Goal: Task Accomplishment & Management: Manage account settings

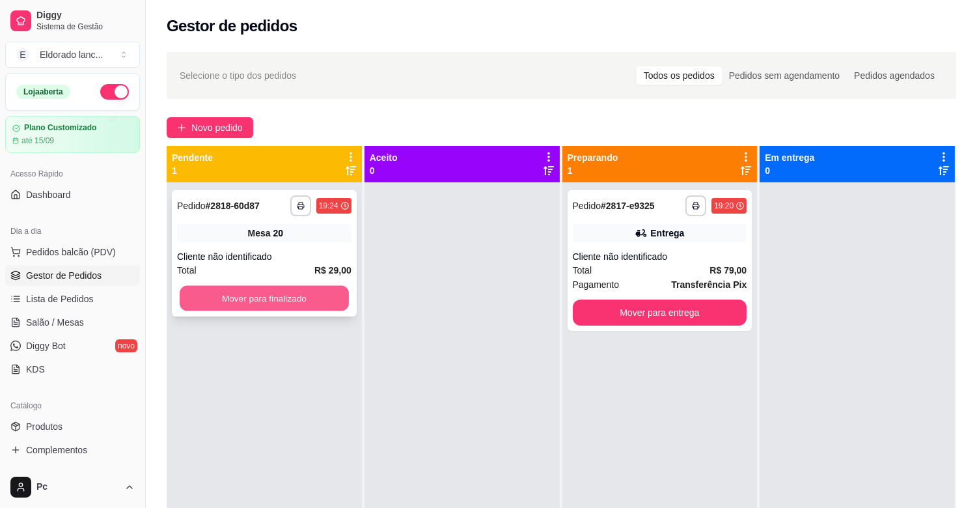
click at [249, 301] on button "Mover para finalizado" at bounding box center [264, 298] width 169 height 25
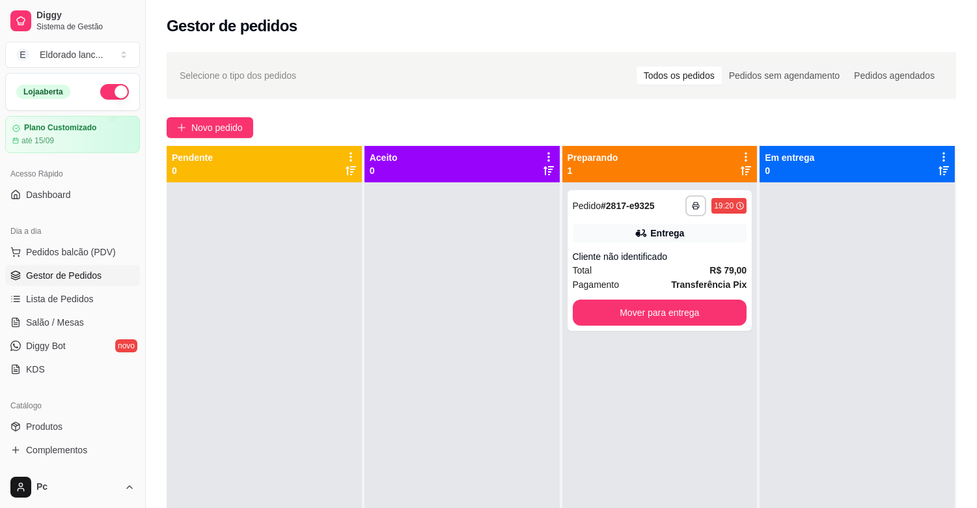
click at [817, 208] on div at bounding box center [856, 436] width 195 height 508
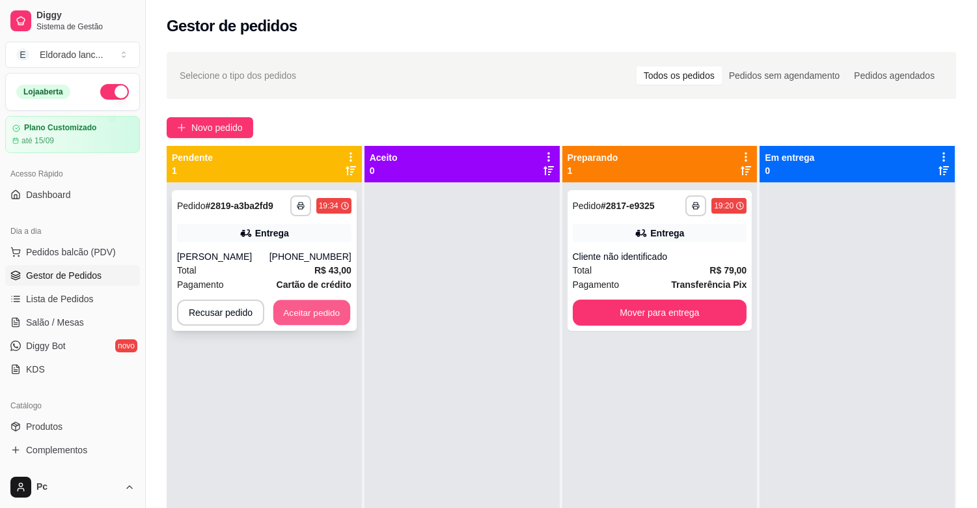
click at [331, 305] on button "Aceitar pedido" at bounding box center [311, 312] width 77 height 25
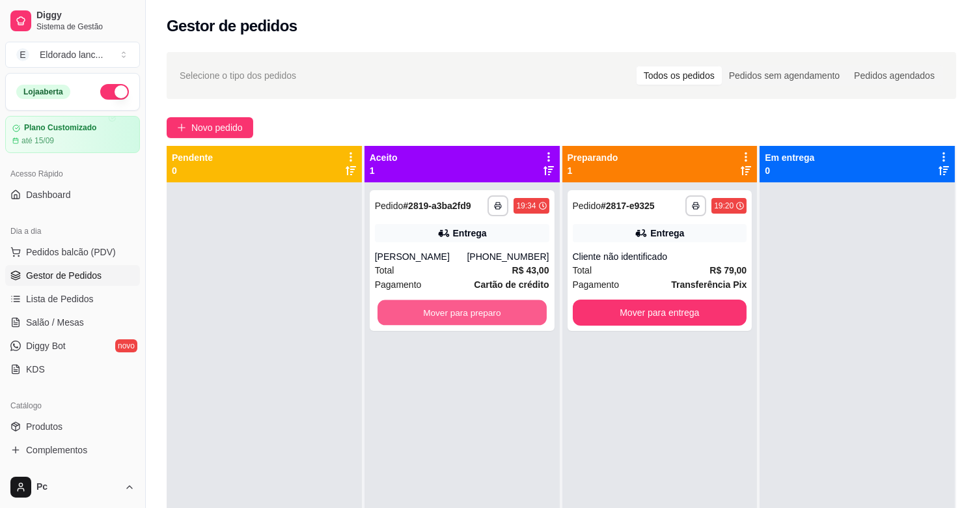
click at [470, 306] on button "Mover para preparo" at bounding box center [461, 312] width 169 height 25
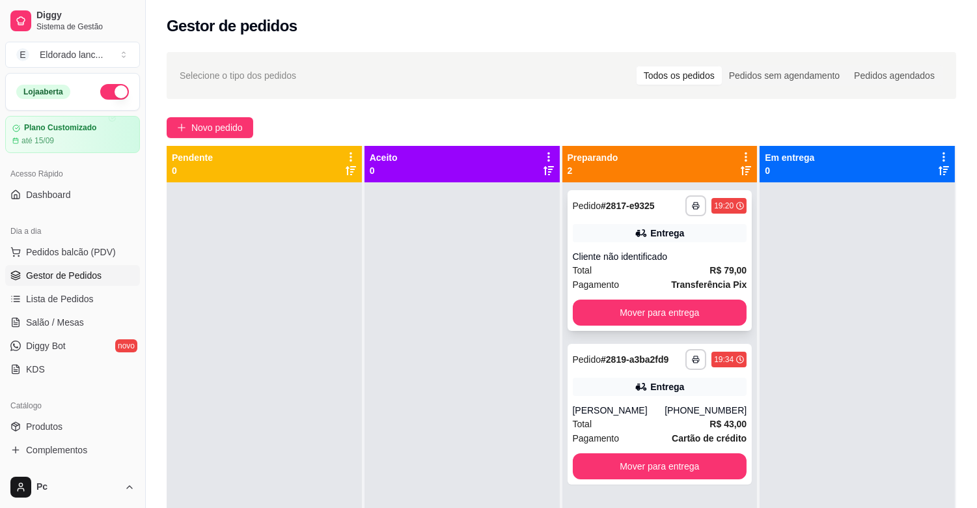
click at [660, 223] on div "**********" at bounding box center [659, 260] width 185 height 141
click at [662, 395] on div "**********" at bounding box center [659, 414] width 185 height 141
click at [93, 316] on link "Salão / Mesas" at bounding box center [72, 322] width 135 height 21
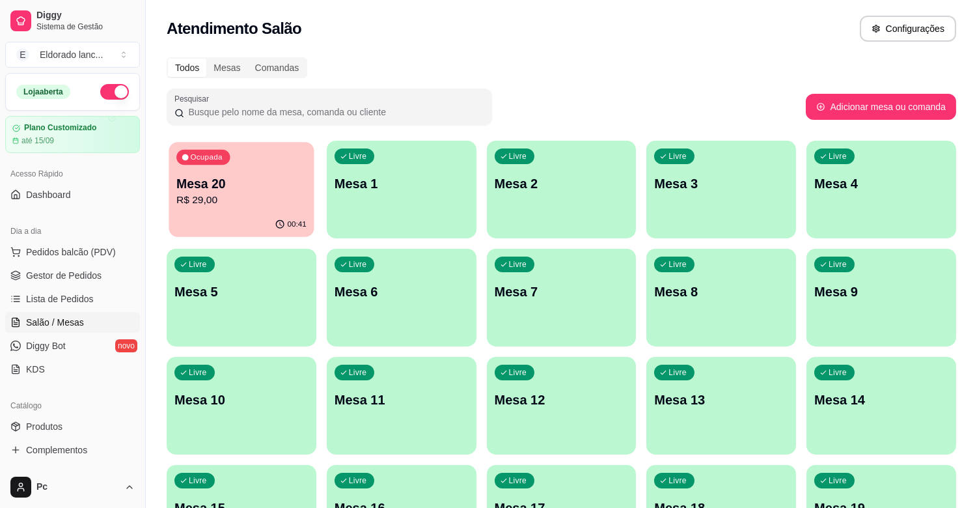
click at [279, 198] on p "R$ 29,00" at bounding box center [241, 200] width 130 height 15
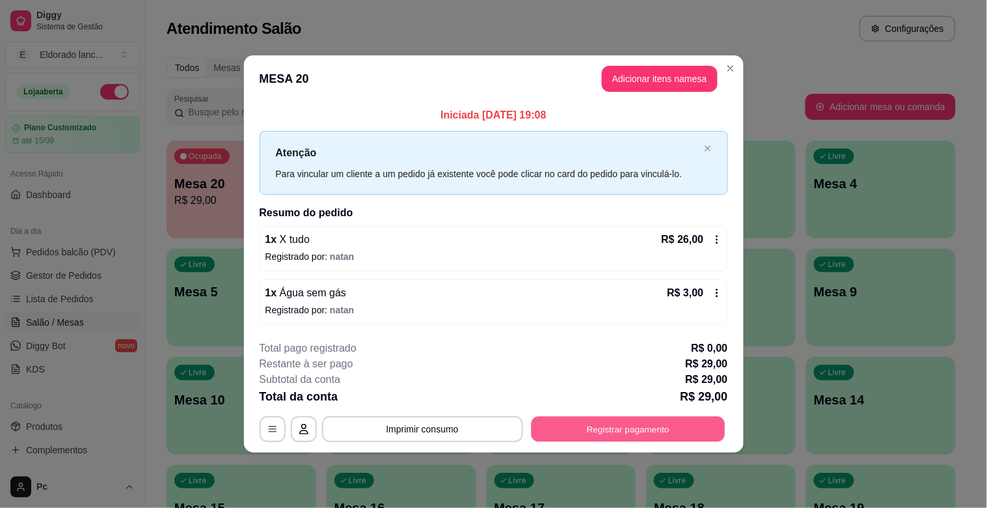
click at [642, 430] on button "Registrar pagamento" at bounding box center [628, 428] width 194 height 25
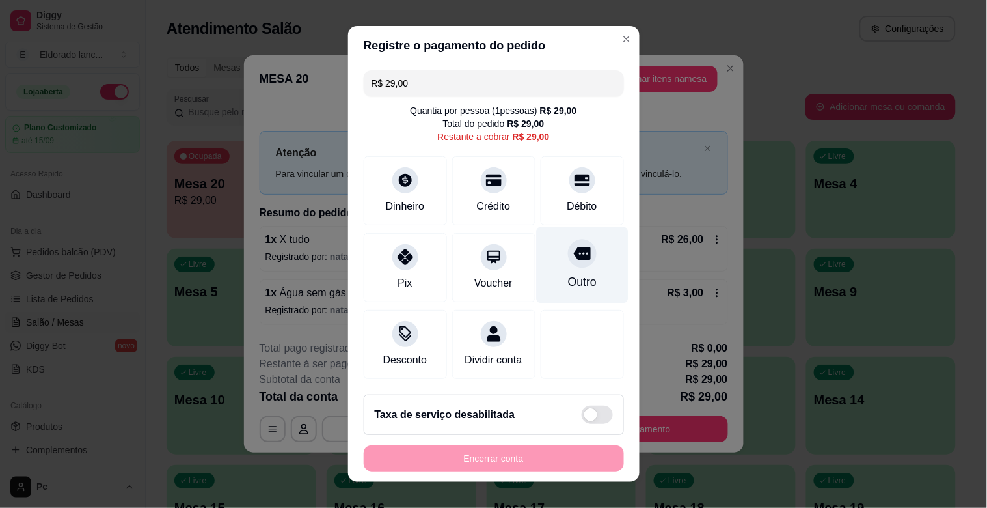
click at [568, 265] on div at bounding box center [582, 253] width 29 height 29
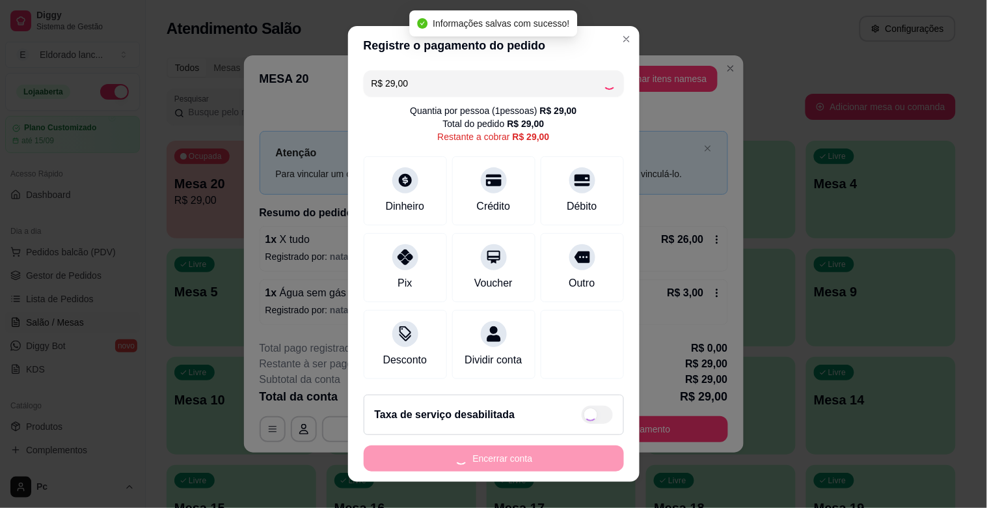
type input "R$ 0,00"
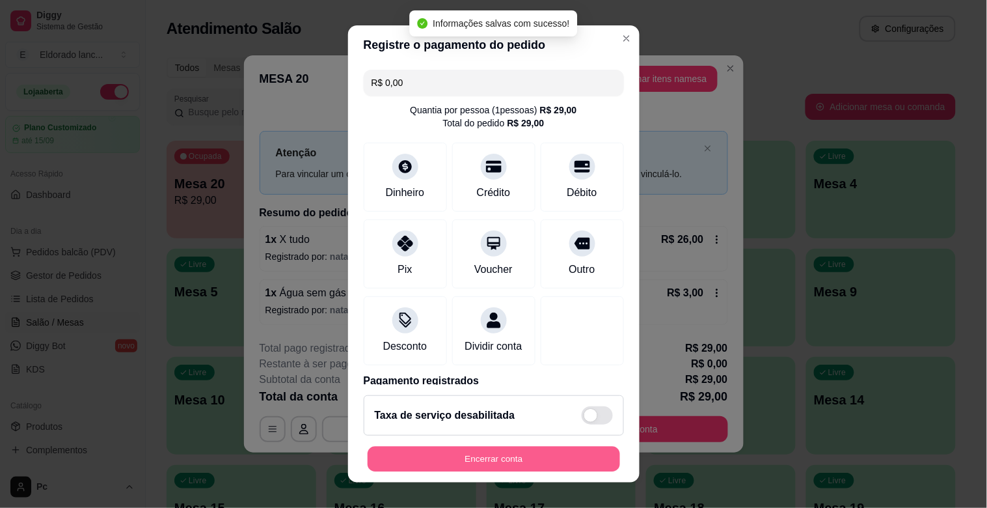
click at [547, 459] on button "Encerrar conta" at bounding box center [494, 458] width 252 height 25
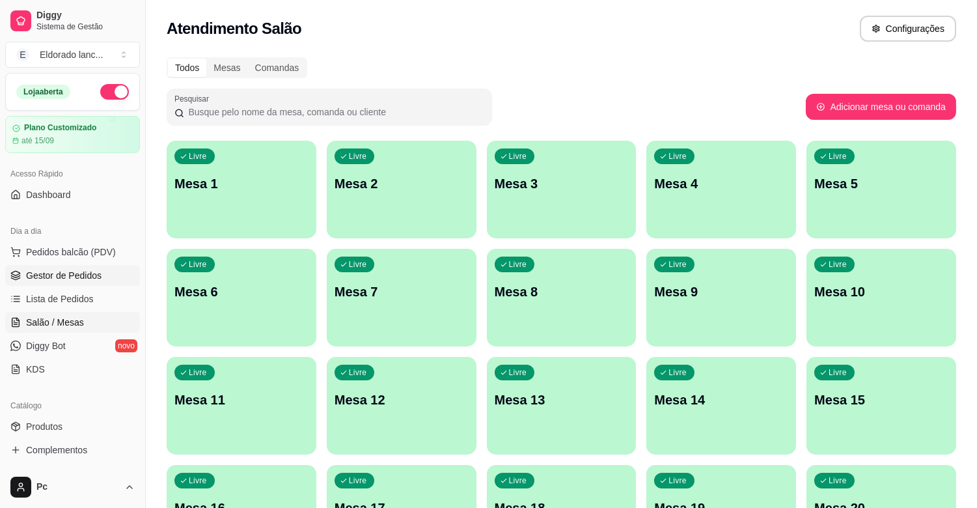
click at [64, 282] on link "Gestor de Pedidos" at bounding box center [72, 275] width 135 height 21
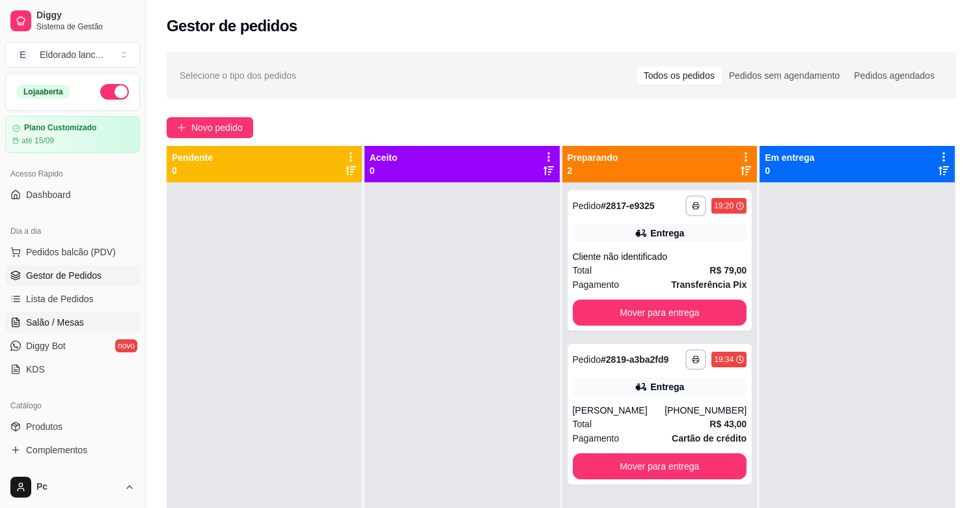
click at [81, 325] on span "Salão / Mesas" at bounding box center [55, 322] width 58 height 13
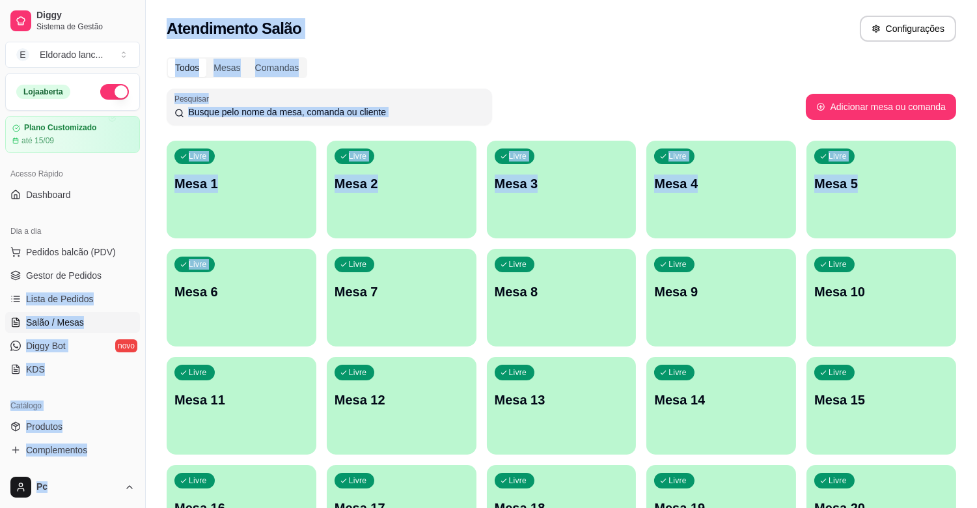
drag, startPoint x: 153, startPoint y: 308, endPoint x: 100, endPoint y: 286, distance: 56.9
click at [100, 286] on div "Diggy Sistema de Gestão E Eldorado lanc ... Loja aberta Plano Customizado até 1…" at bounding box center [488, 307] width 977 height 615
click at [100, 286] on ul "Pedidos balcão (PDV) Gestor de Pedidos Lista de Pedidos Salão / Mesas Diggy Bot…" at bounding box center [72, 310] width 135 height 138
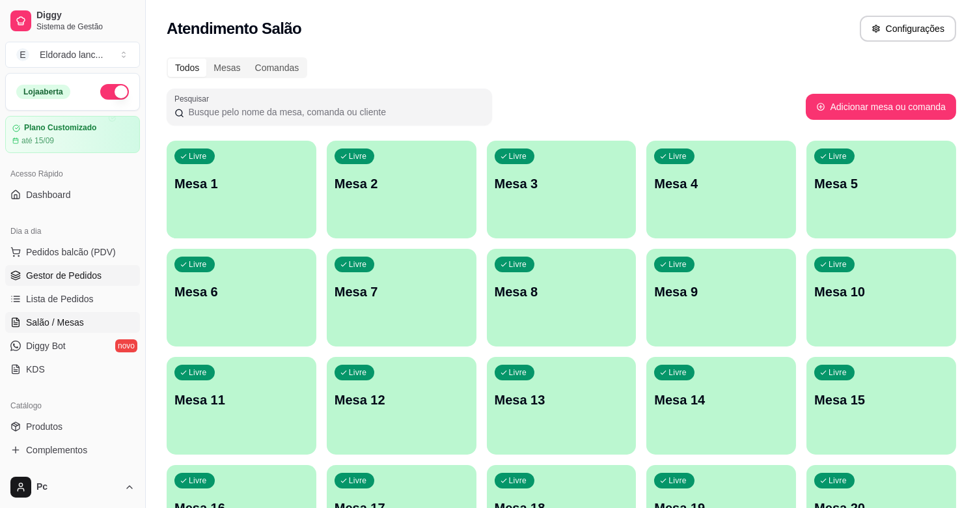
click at [66, 280] on span "Gestor de Pedidos" at bounding box center [63, 275] width 75 height 13
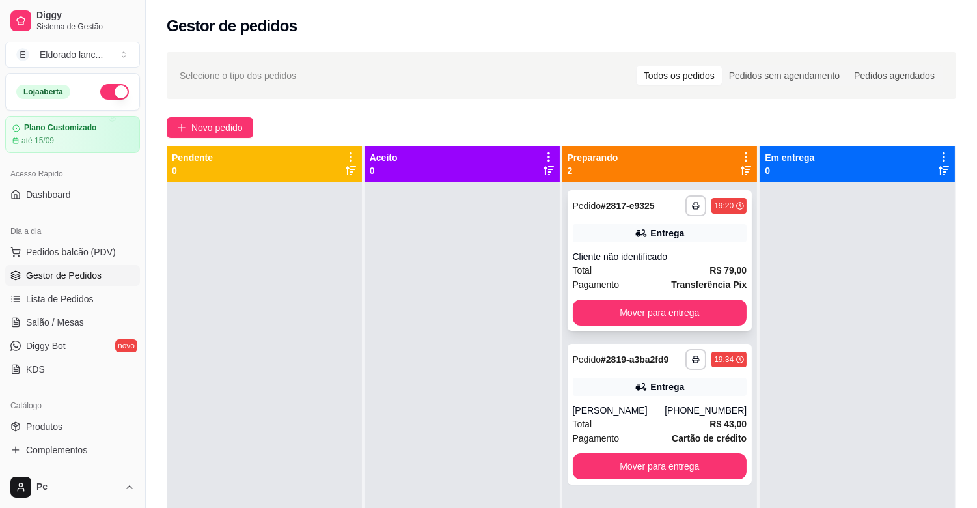
click at [714, 204] on div "19:20" at bounding box center [724, 205] width 20 height 10
click at [718, 305] on button "Mover para entrega" at bounding box center [659, 312] width 169 height 25
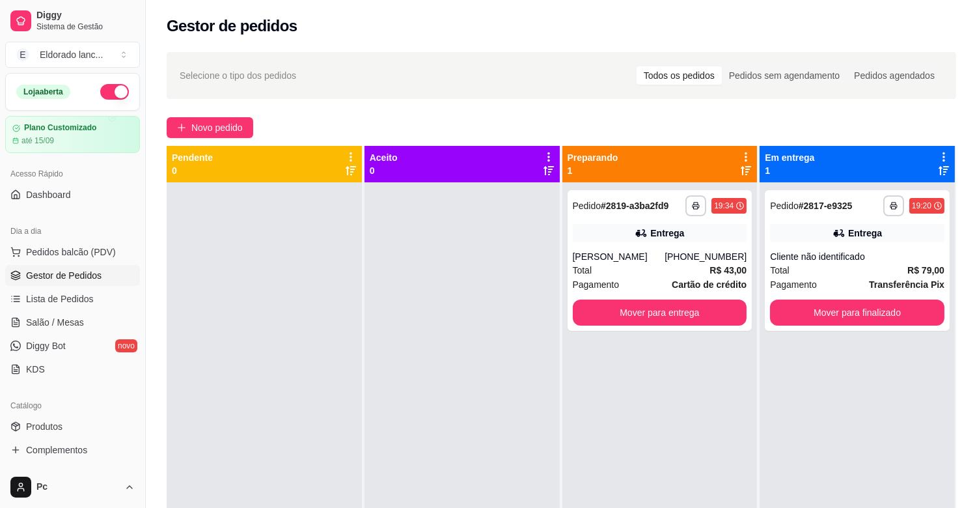
click at [647, 257] on div "[PERSON_NAME]" at bounding box center [619, 256] width 92 height 13
click at [64, 314] on link "Salão / Mesas" at bounding box center [72, 322] width 135 height 21
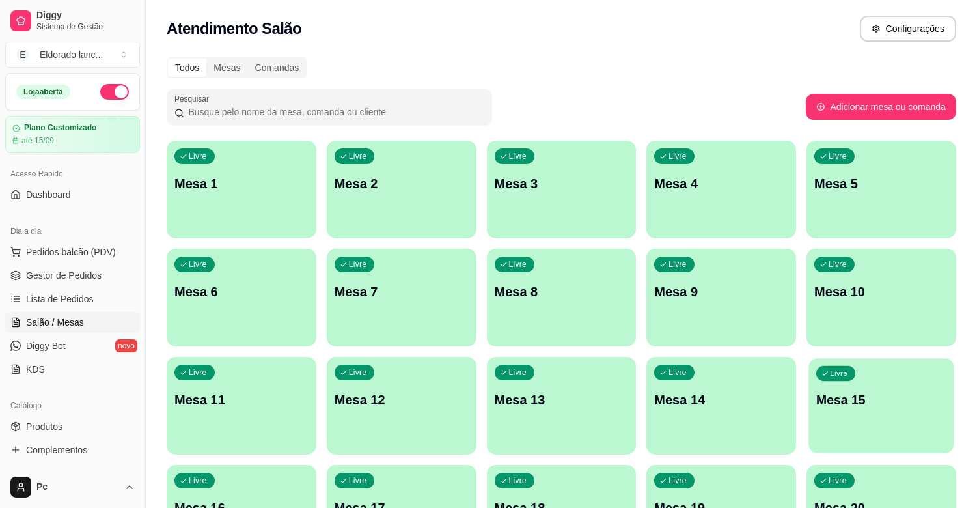
click at [875, 422] on div "Livre Mesa 15" at bounding box center [881, 397] width 145 height 79
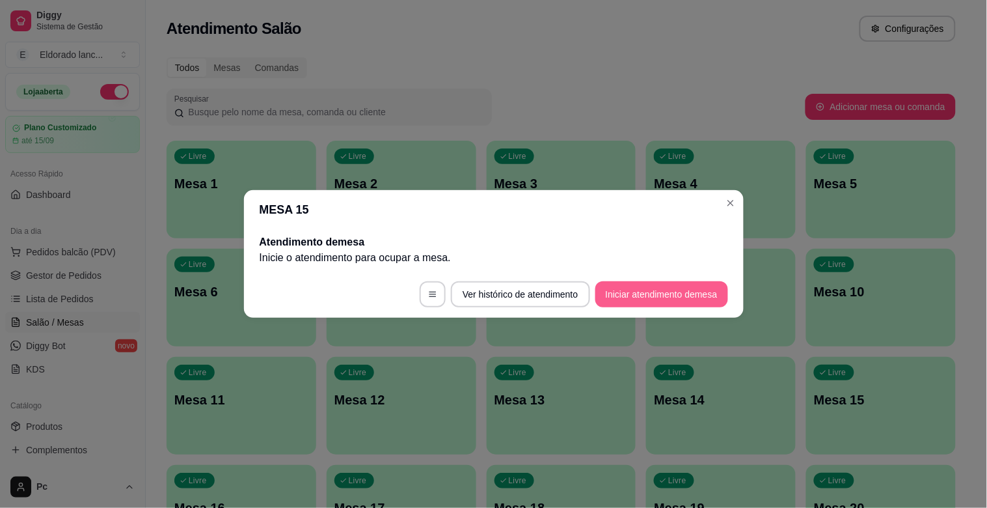
click at [674, 296] on button "Iniciar atendimento de mesa" at bounding box center [661, 294] width 133 height 26
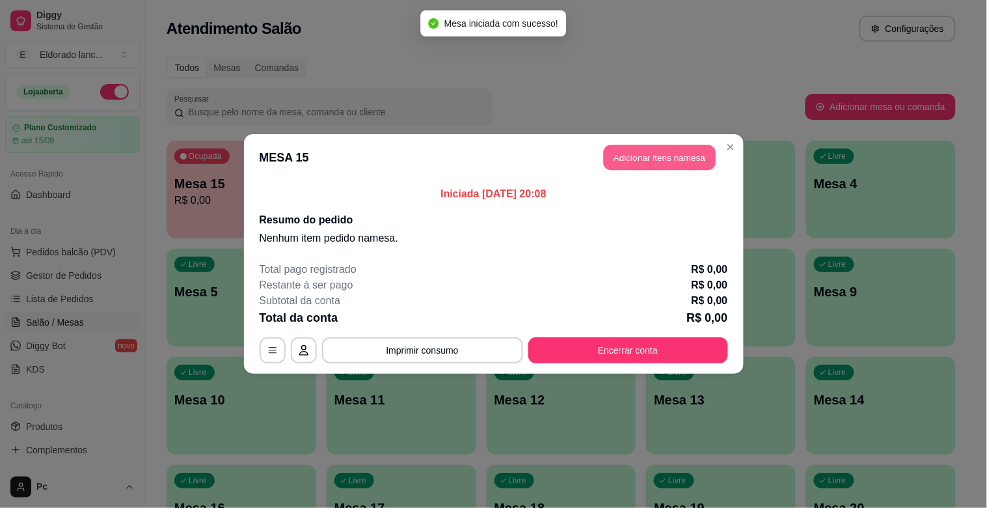
click at [677, 146] on button "Adicionar itens na mesa" at bounding box center [660, 157] width 112 height 25
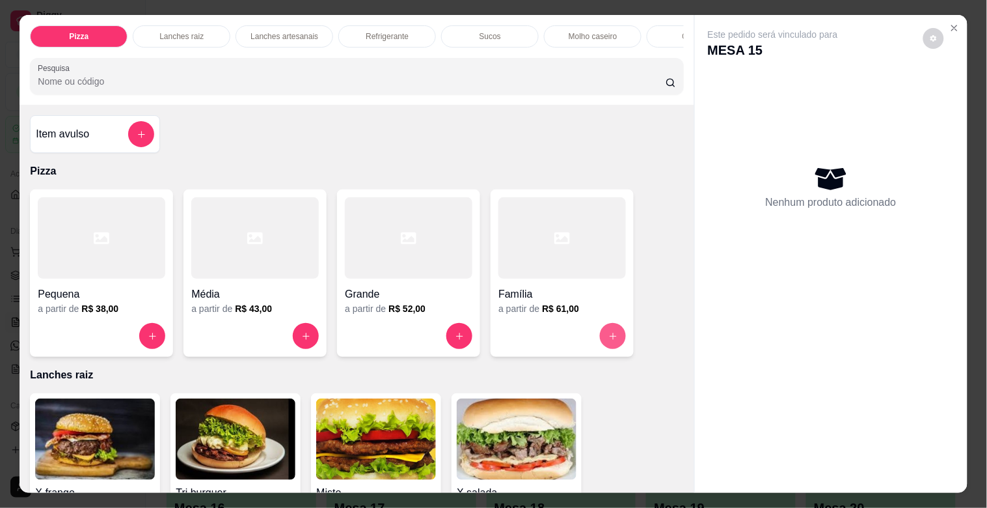
click at [614, 338] on button "increase-product-quantity" at bounding box center [613, 336] width 26 height 26
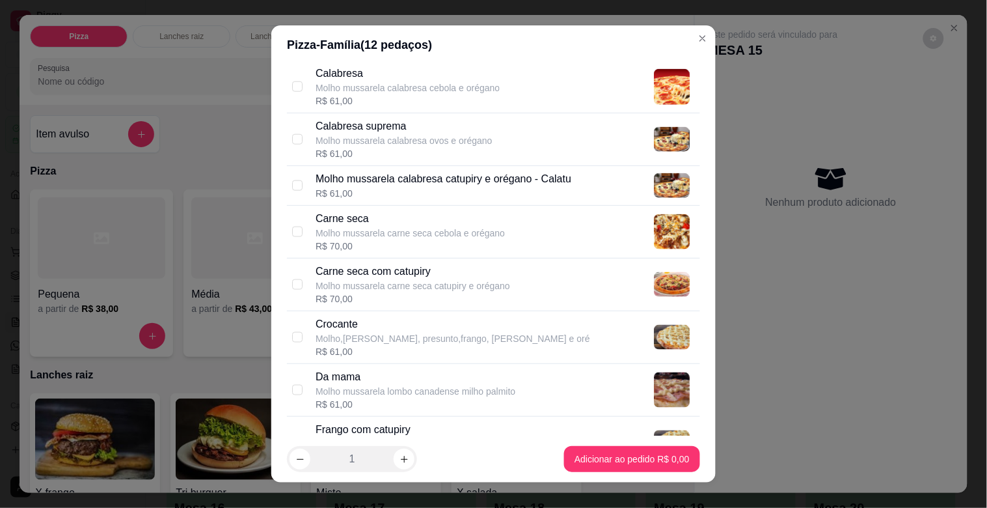
scroll to position [392, 0]
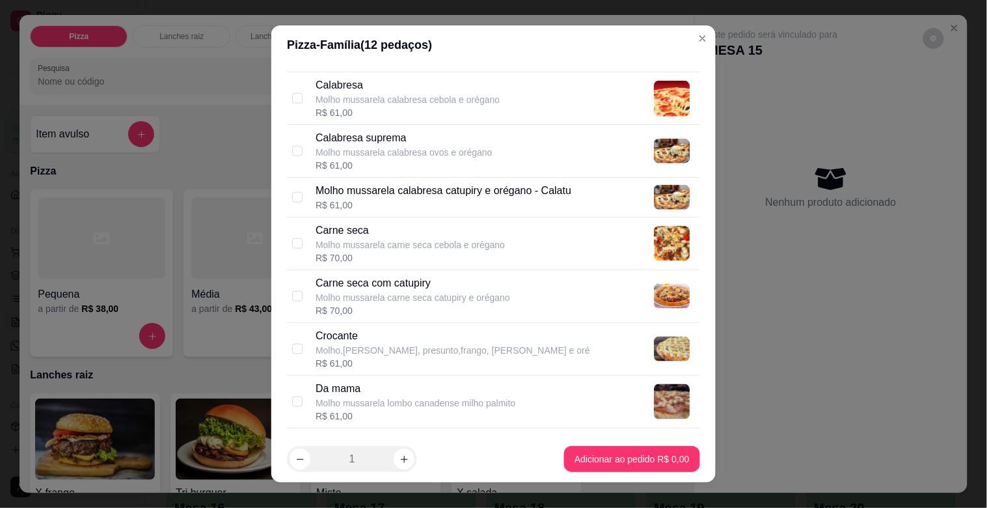
click at [575, 91] on div "Calabresa Molho mussarela calabresa cebola e orégano R$ 61,00" at bounding box center [505, 98] width 379 height 42
checkbox input "true"
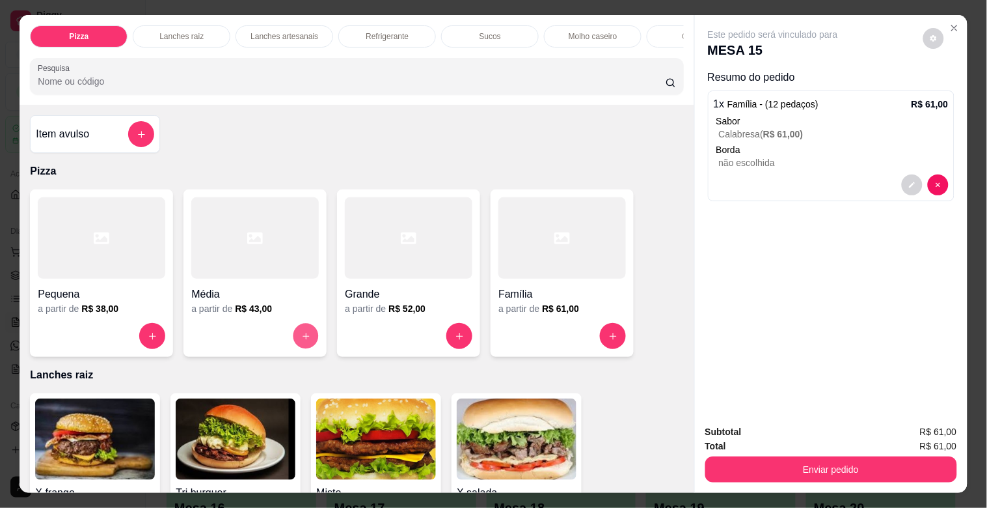
click at [301, 341] on icon "increase-product-quantity" at bounding box center [306, 336] width 10 height 10
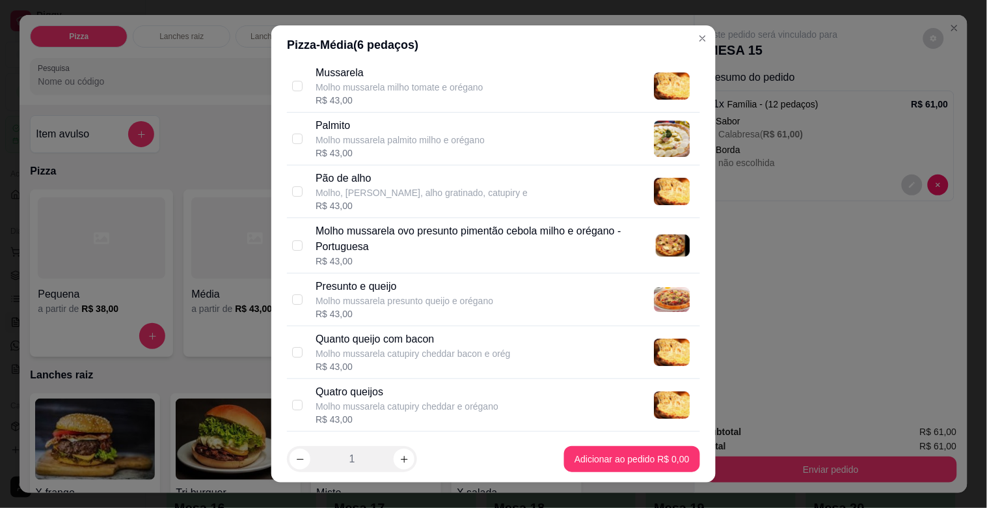
scroll to position [1179, 0]
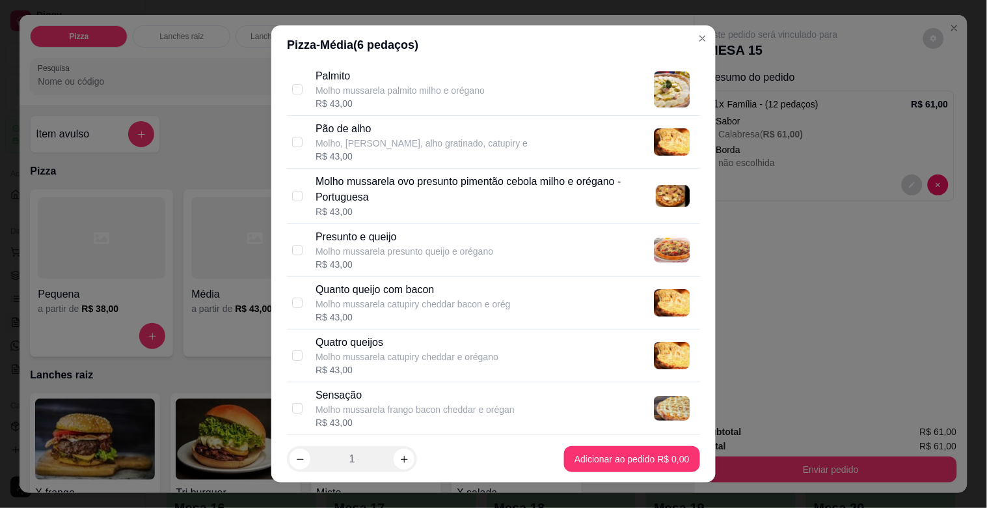
click at [612, 292] on div "Quanto queijo com bacon Molho mussarela catupiry cheddar bacon e orég R$ 43,00" at bounding box center [505, 303] width 379 height 42
checkbox input "true"
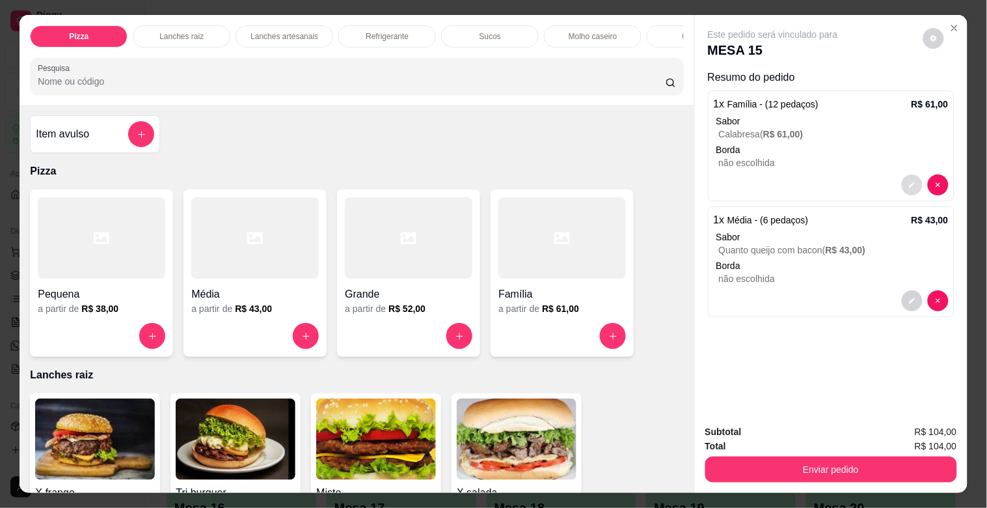
click at [902, 176] on button "decrease-product-quantity" at bounding box center [912, 184] width 21 height 21
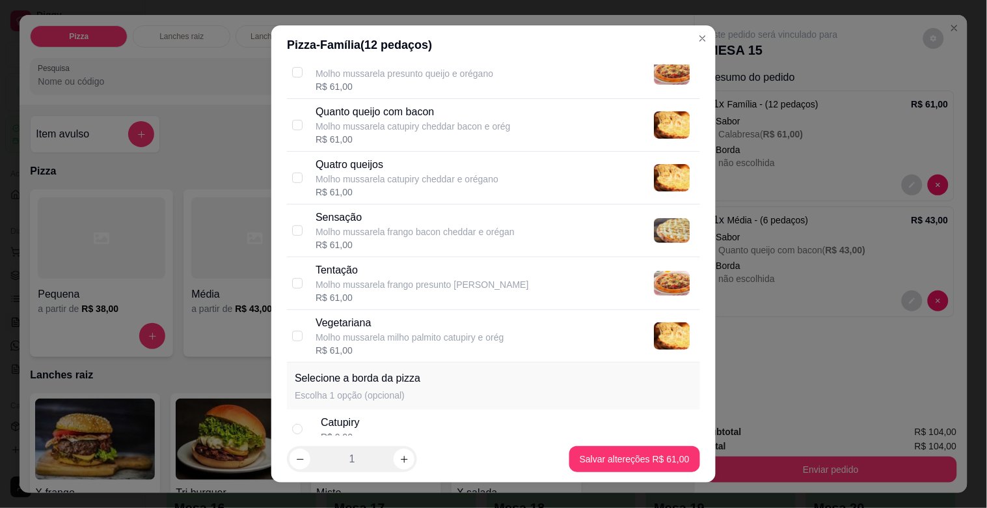
scroll to position [1525, 0]
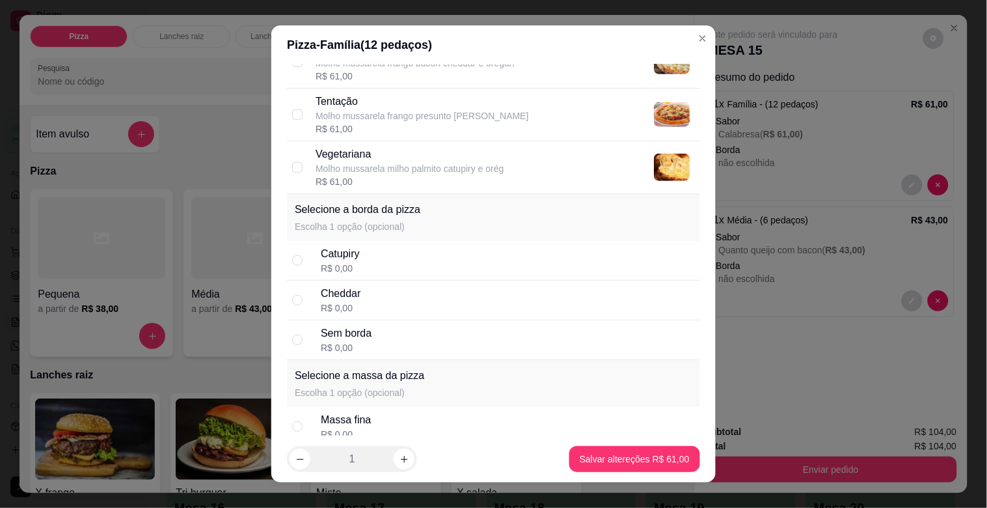
click at [497, 301] on div "Cheddar R$ 0,00" at bounding box center [508, 300] width 374 height 29
radio input "true"
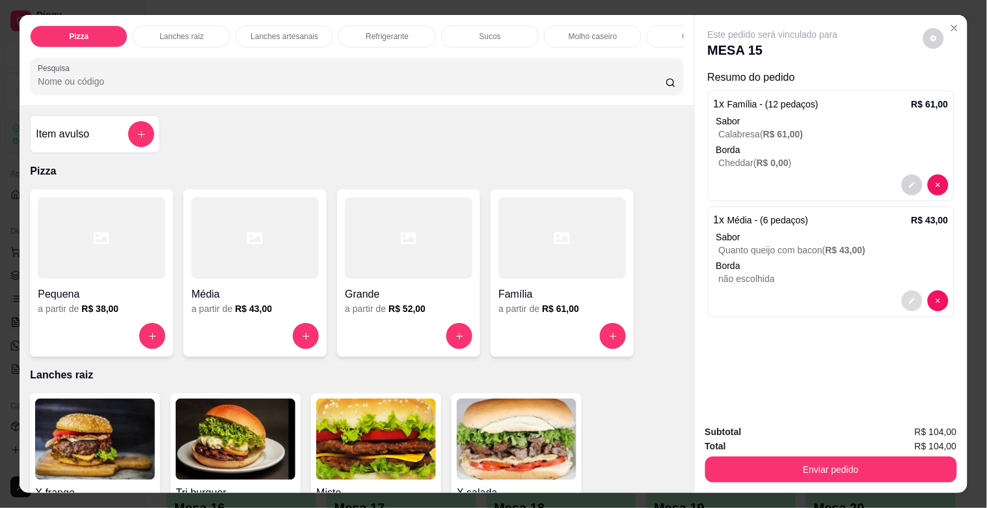
click at [902, 290] on button "decrease-product-quantity" at bounding box center [912, 300] width 21 height 21
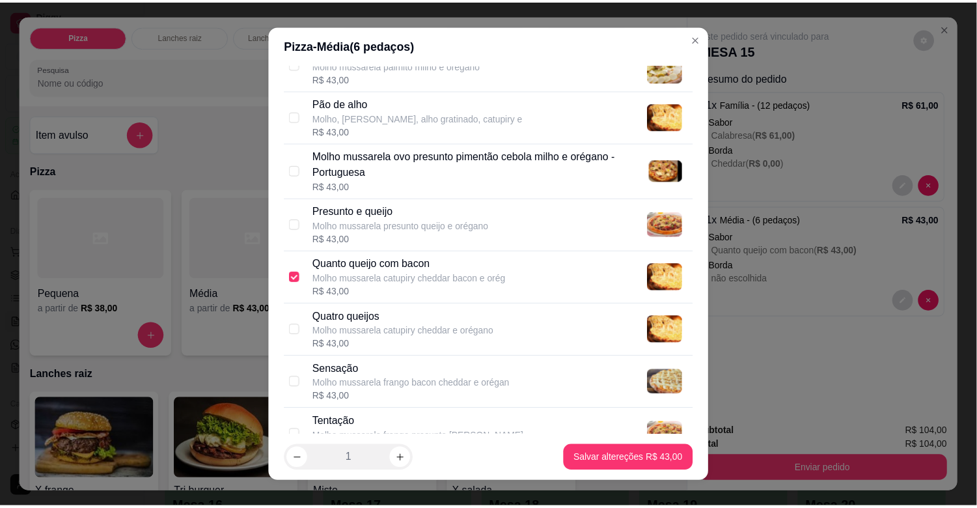
scroll to position [1595, 0]
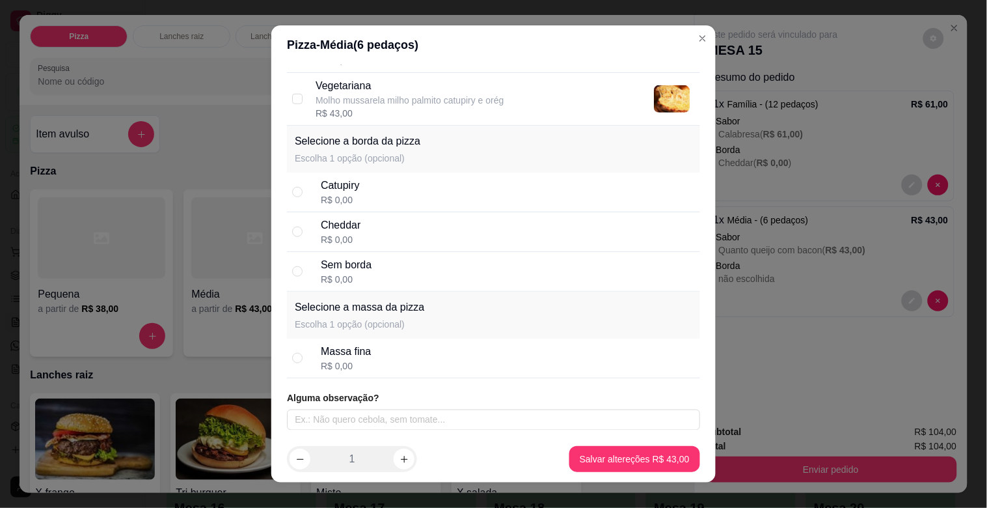
click at [570, 181] on div "Catupiry R$ 0,00" at bounding box center [508, 192] width 374 height 29
radio input "true"
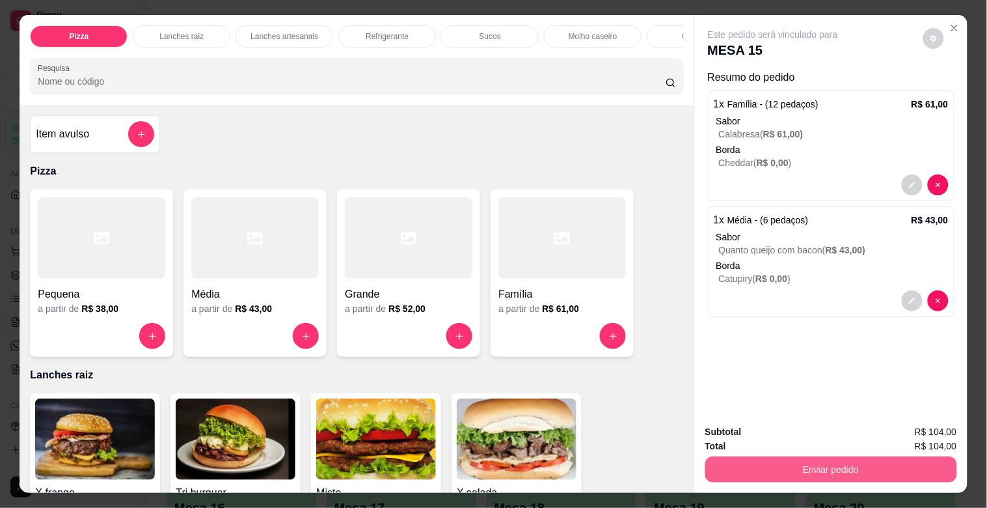
click at [733, 456] on button "Enviar pedido" at bounding box center [831, 469] width 252 height 26
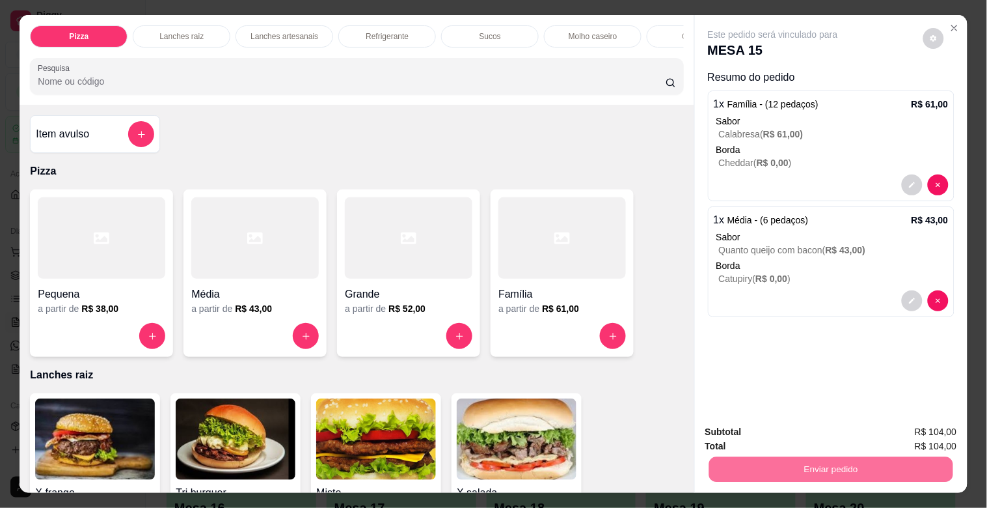
click at [741, 429] on button "Não registrar e enviar pedido" at bounding box center [787, 431] width 131 height 24
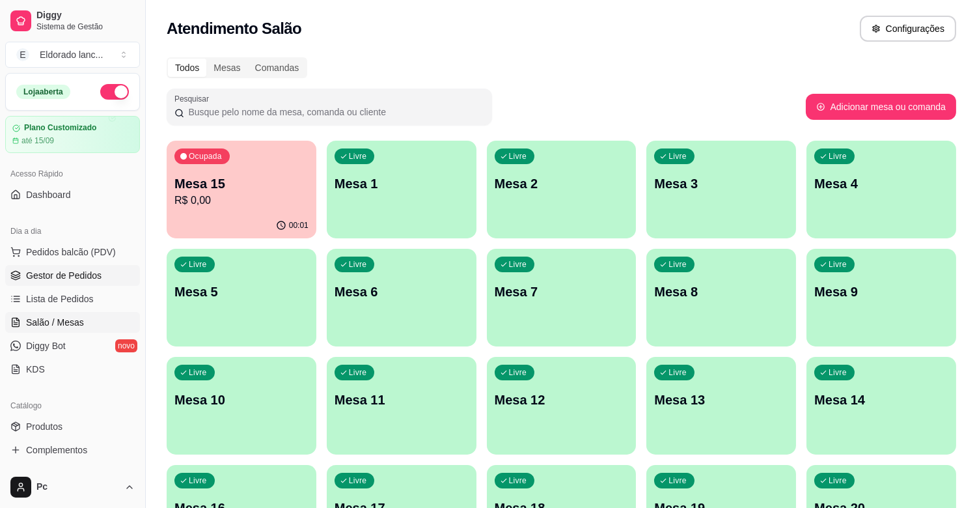
click at [107, 278] on link "Gestor de Pedidos" at bounding box center [72, 275] width 135 height 21
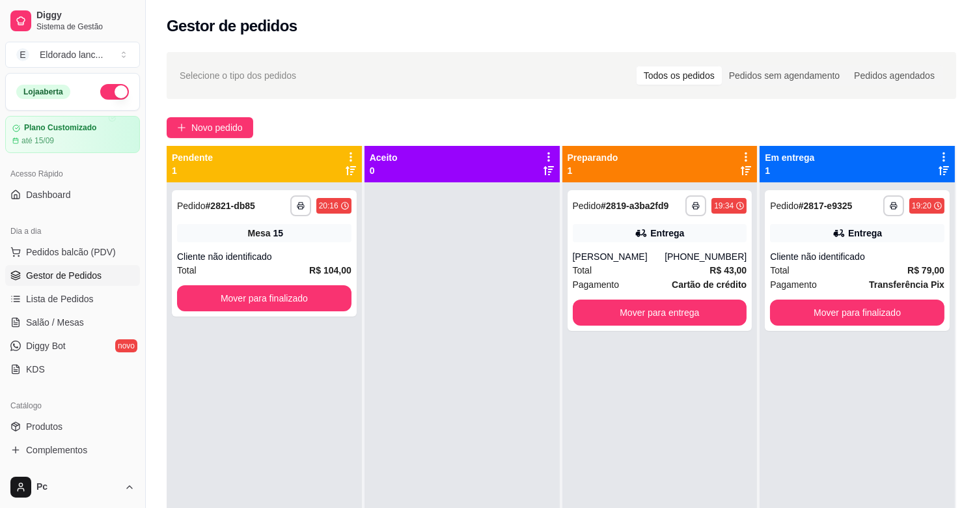
click at [320, 312] on div "**********" at bounding box center [264, 253] width 185 height 126
click at [290, 301] on button "Mover para finalizado" at bounding box center [264, 298] width 174 height 26
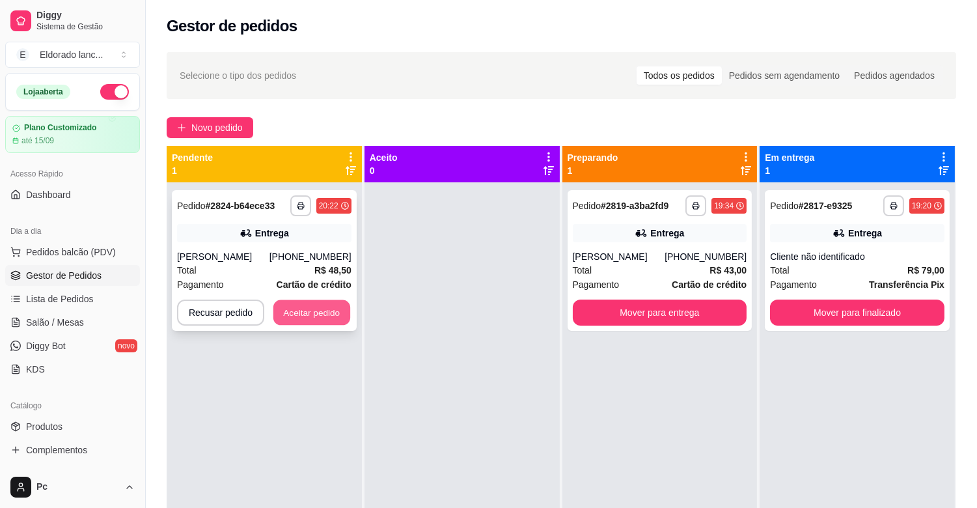
click at [303, 311] on button "Aceitar pedido" at bounding box center [311, 312] width 77 height 25
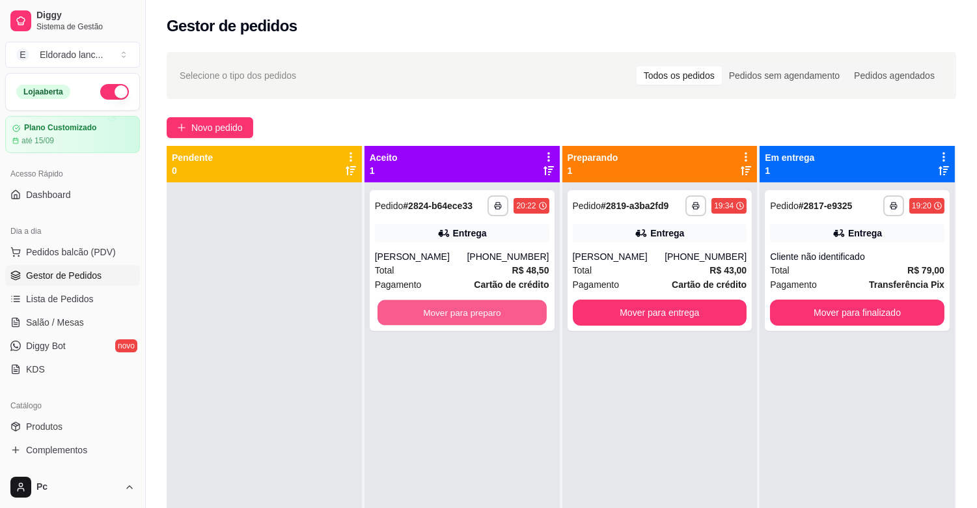
click at [459, 306] on button "Mover para preparo" at bounding box center [461, 312] width 169 height 25
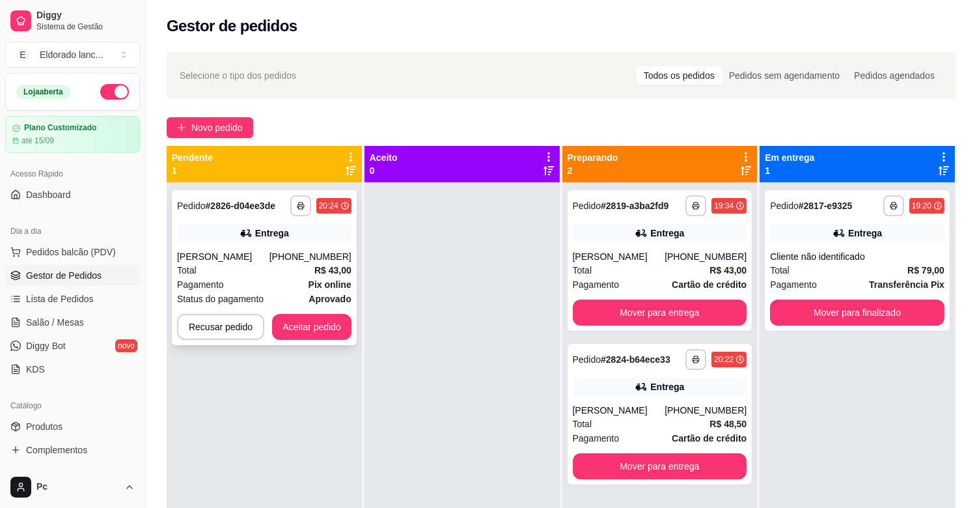
click at [327, 344] on div "**********" at bounding box center [264, 267] width 185 height 155
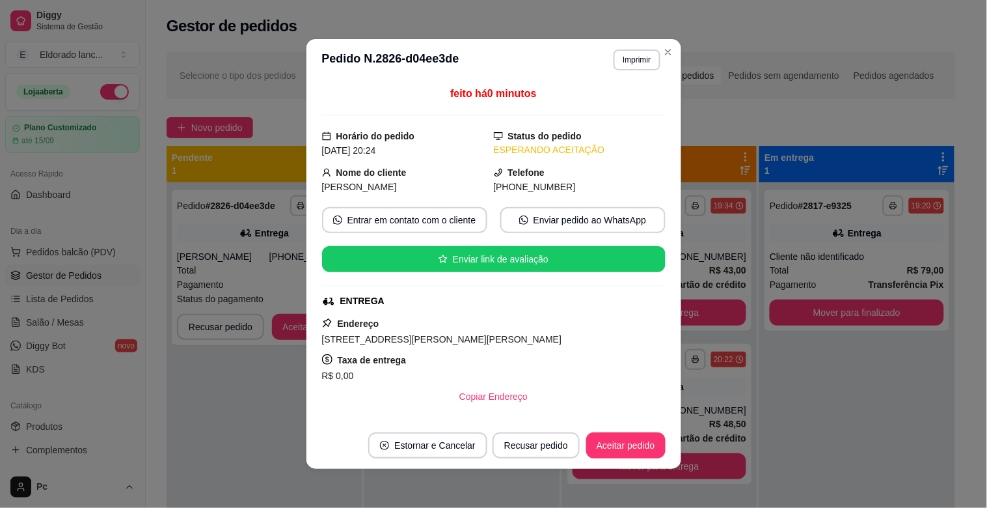
click at [329, 320] on div "Endereço [STREET_ADDRESS][PERSON_NAME][PERSON_NAME] - Apartamento Taxa de entre…" at bounding box center [494, 363] width 344 height 94
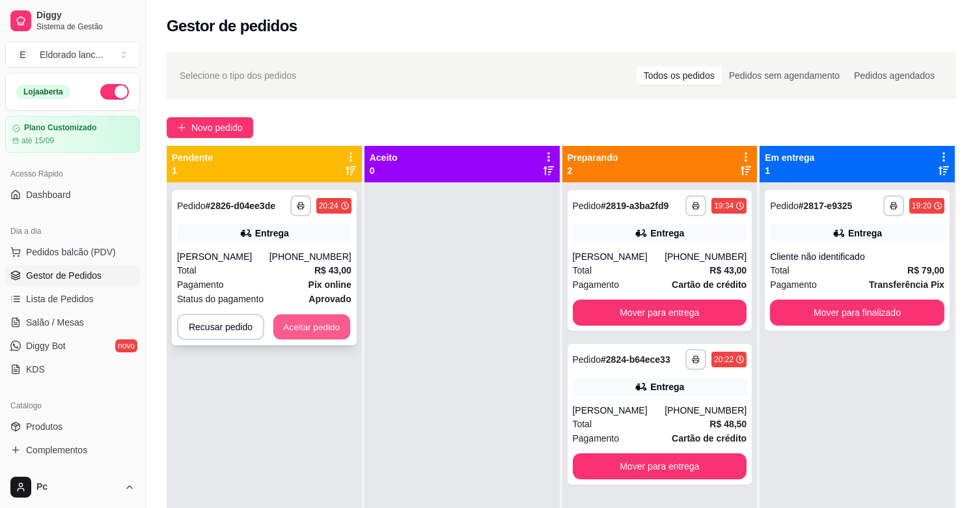
click at [305, 334] on button "Aceitar pedido" at bounding box center [311, 326] width 77 height 25
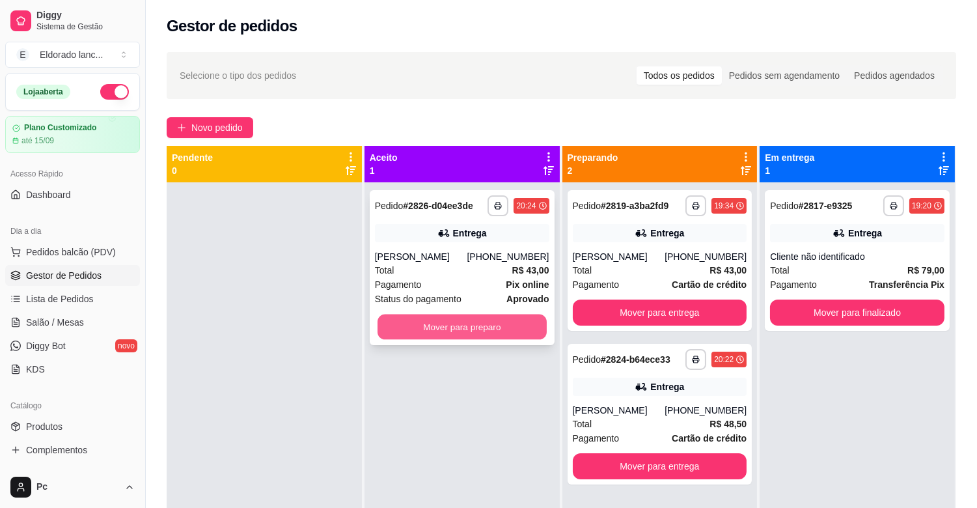
click at [420, 316] on button "Mover para preparo" at bounding box center [461, 326] width 169 height 25
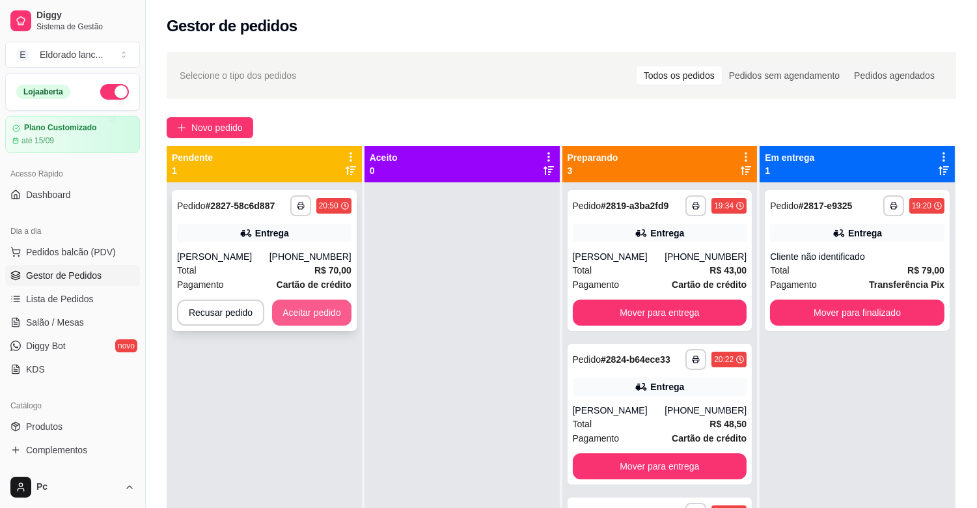
click at [297, 307] on button "Aceitar pedido" at bounding box center [311, 312] width 79 height 26
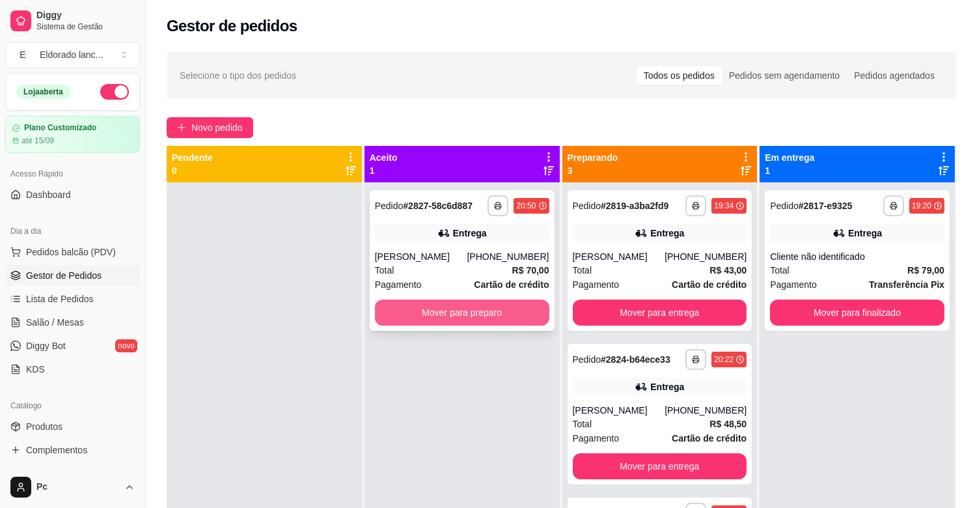
click at [426, 302] on button "Mover para preparo" at bounding box center [462, 312] width 174 height 26
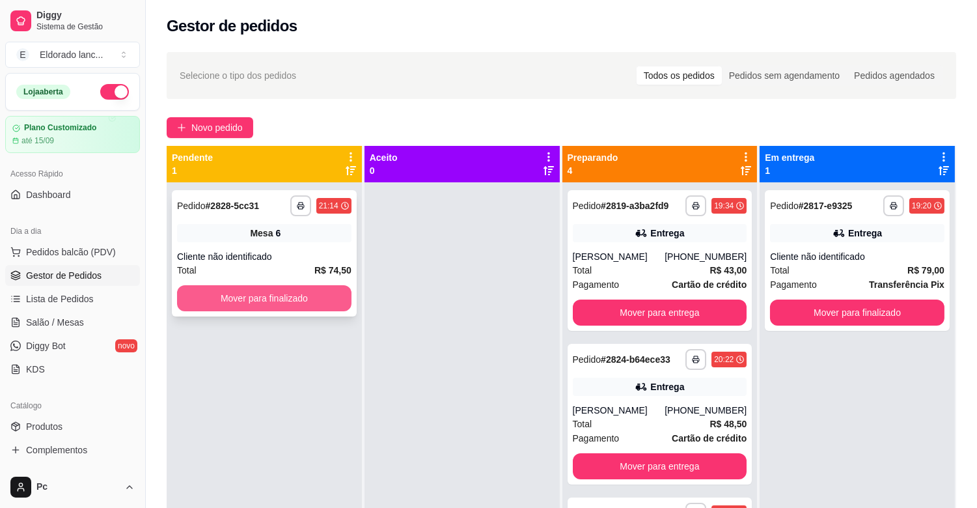
click at [316, 296] on button "Mover para finalizado" at bounding box center [264, 298] width 174 height 26
click at [316, 297] on button "Mover para finalizado" at bounding box center [264, 298] width 169 height 25
click at [316, 297] on button "Mover para finalizado" at bounding box center [264, 298] width 174 height 26
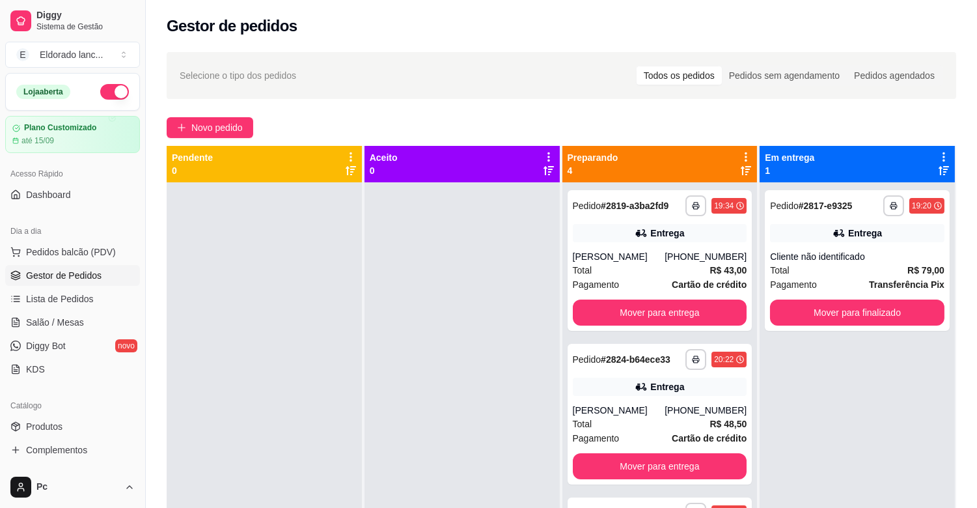
scroll to position [36, 0]
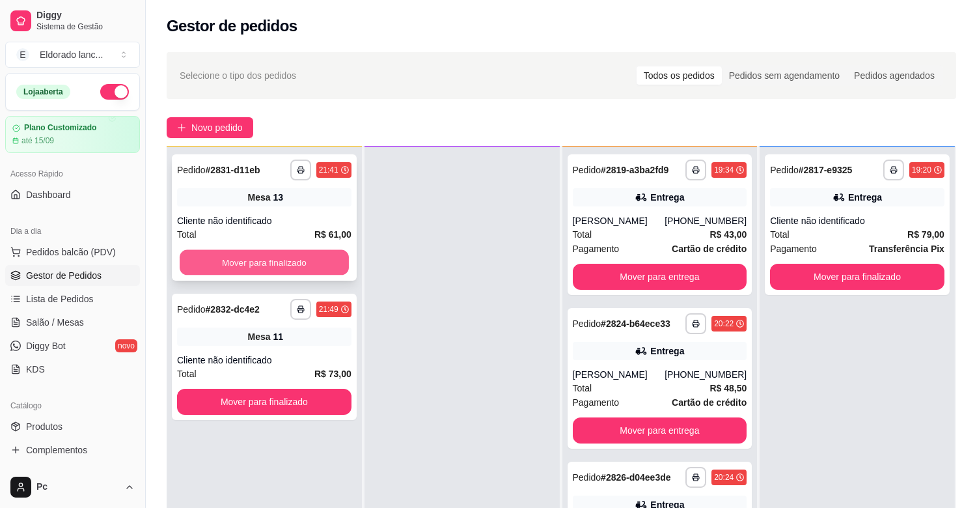
click at [316, 267] on button "Mover para finalizado" at bounding box center [264, 262] width 169 height 25
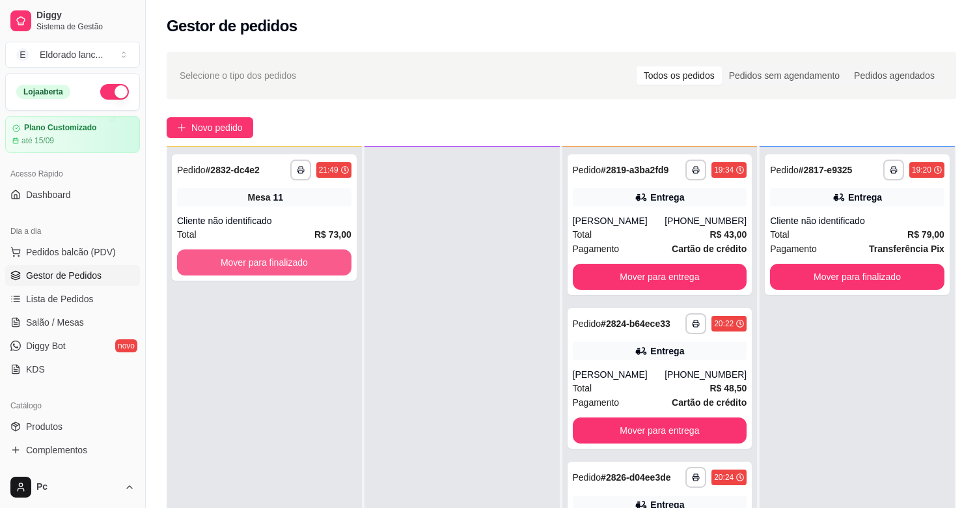
click at [316, 267] on button "Mover para finalizado" at bounding box center [264, 262] width 174 height 26
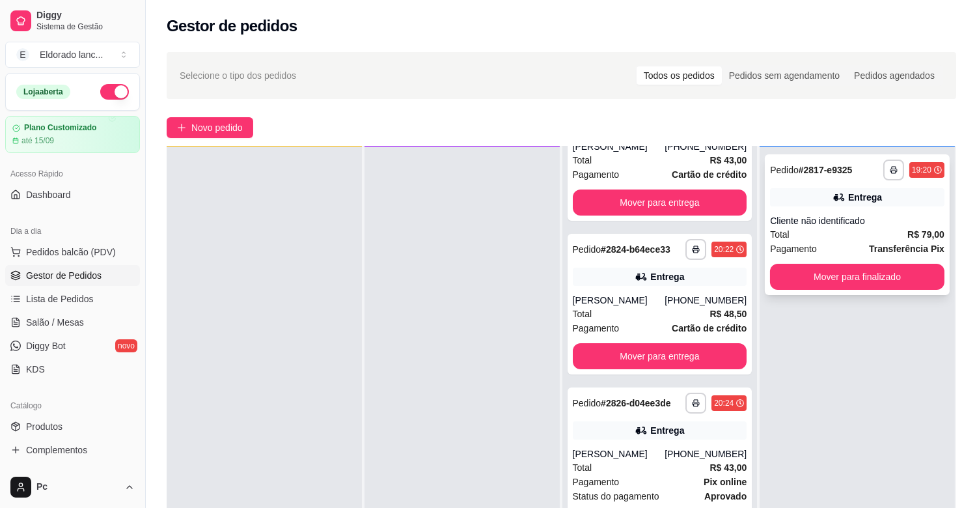
scroll to position [0, 0]
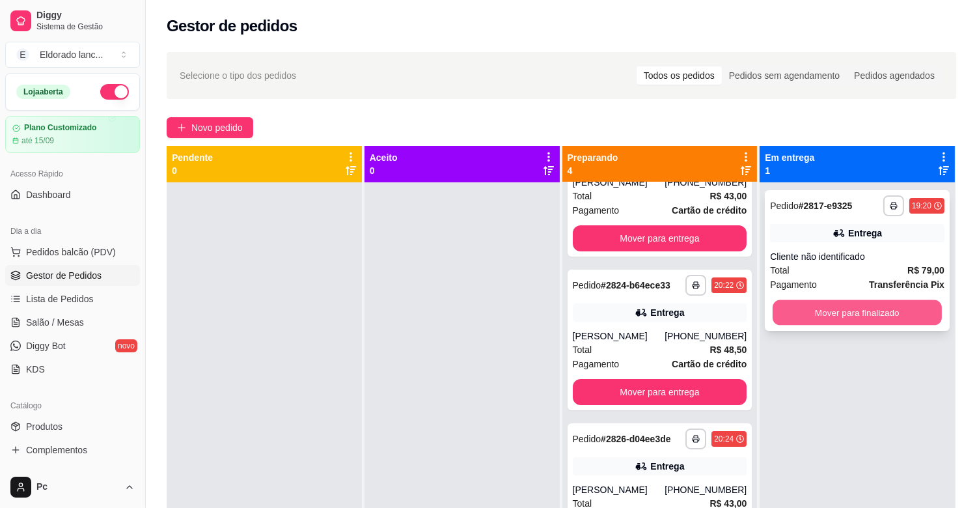
click at [834, 318] on button "Mover para finalizado" at bounding box center [856, 312] width 169 height 25
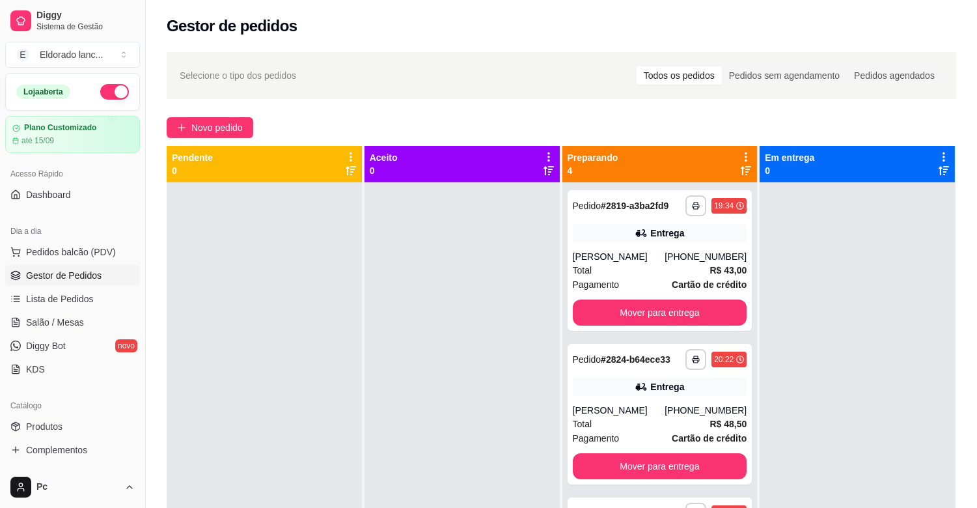
click at [959, 121] on div "**********" at bounding box center [561, 356] width 831 height 625
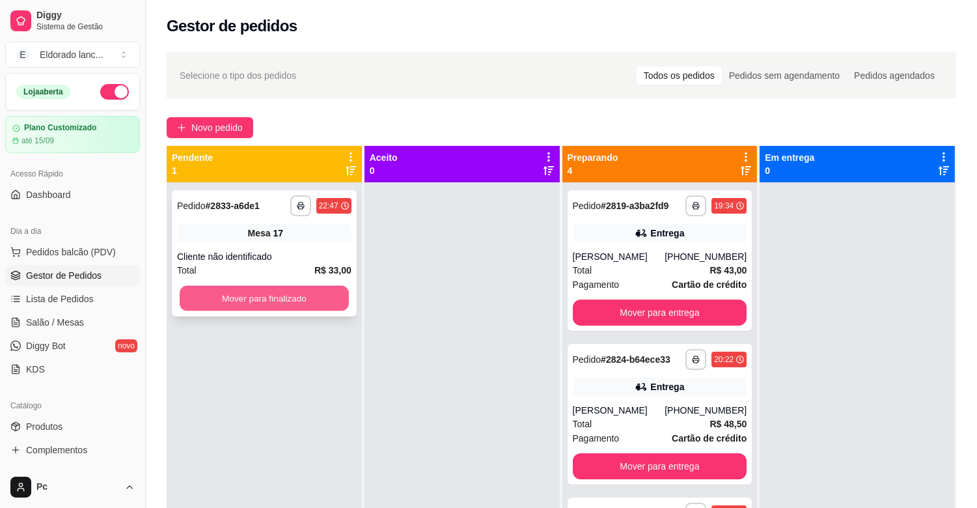
click at [301, 294] on button "Mover para finalizado" at bounding box center [264, 298] width 169 height 25
click at [291, 307] on button "Mover para finalizado" at bounding box center [264, 298] width 169 height 25
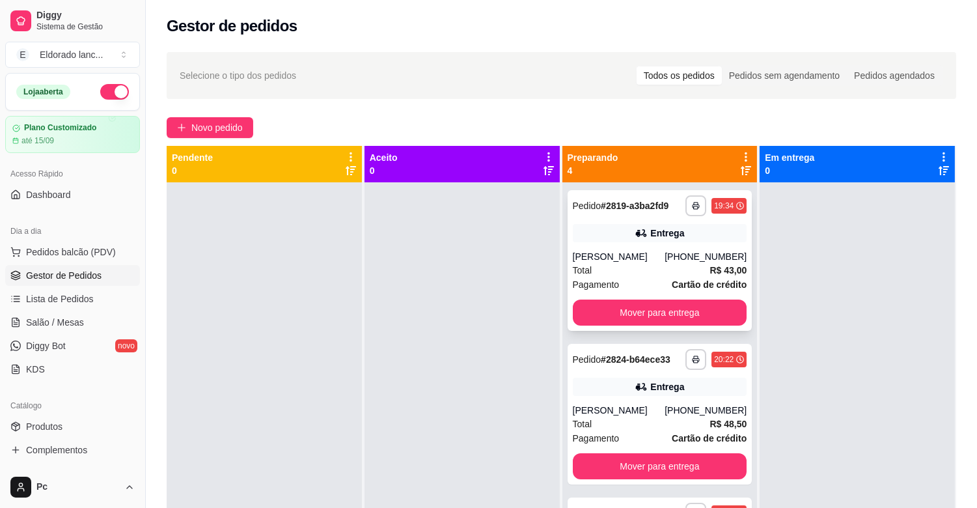
click at [613, 239] on div "Entrega" at bounding box center [660, 233] width 174 height 18
click at [719, 325] on button "Mover para entrega" at bounding box center [660, 312] width 174 height 26
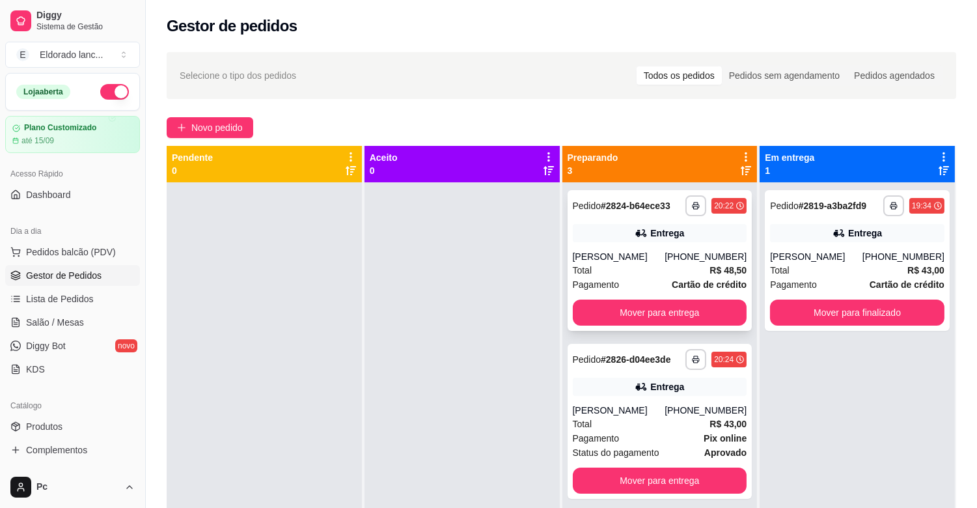
click at [644, 263] on div "Total R$ 48,50" at bounding box center [660, 270] width 174 height 14
click at [719, 308] on button "Mover para entrega" at bounding box center [659, 312] width 169 height 25
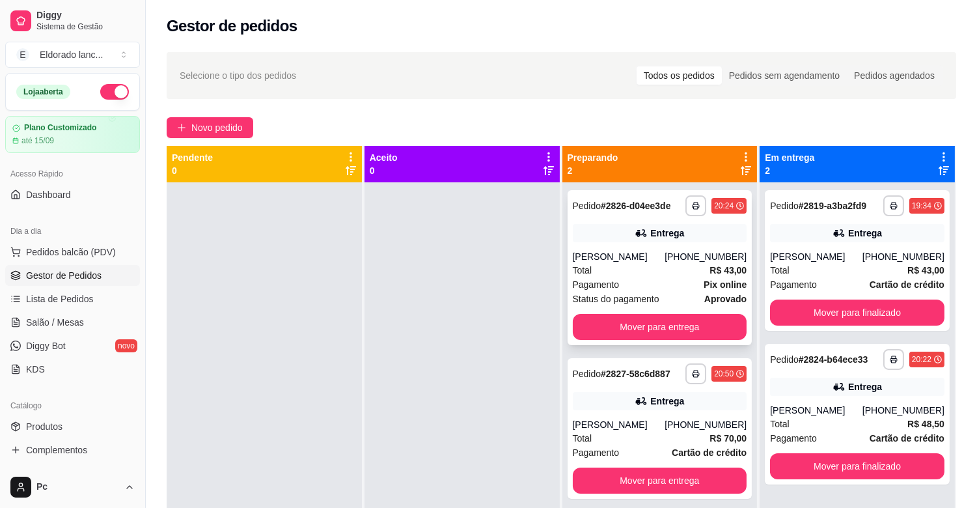
click at [621, 250] on div "[PERSON_NAME]" at bounding box center [619, 256] width 92 height 13
click at [692, 340] on div "**********" at bounding box center [659, 267] width 185 height 155
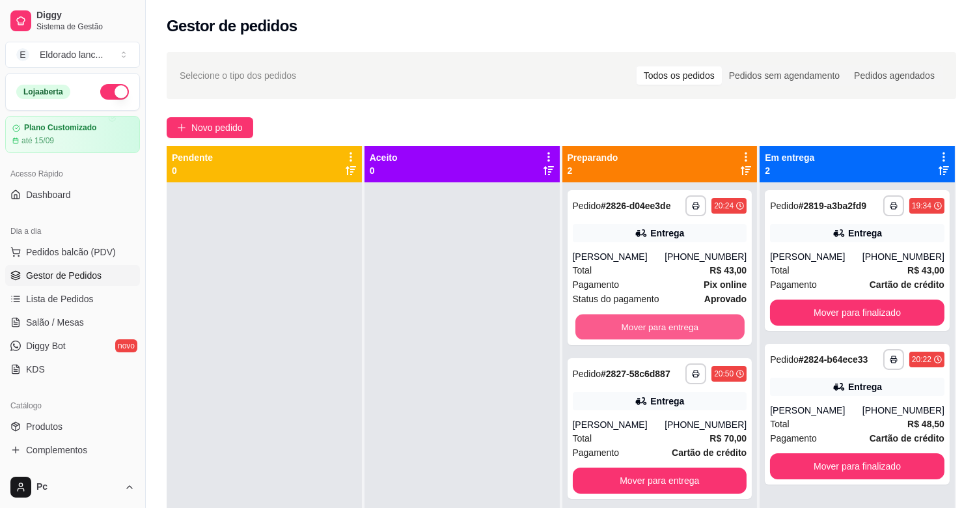
click at [681, 321] on button "Mover para entrega" at bounding box center [659, 326] width 169 height 25
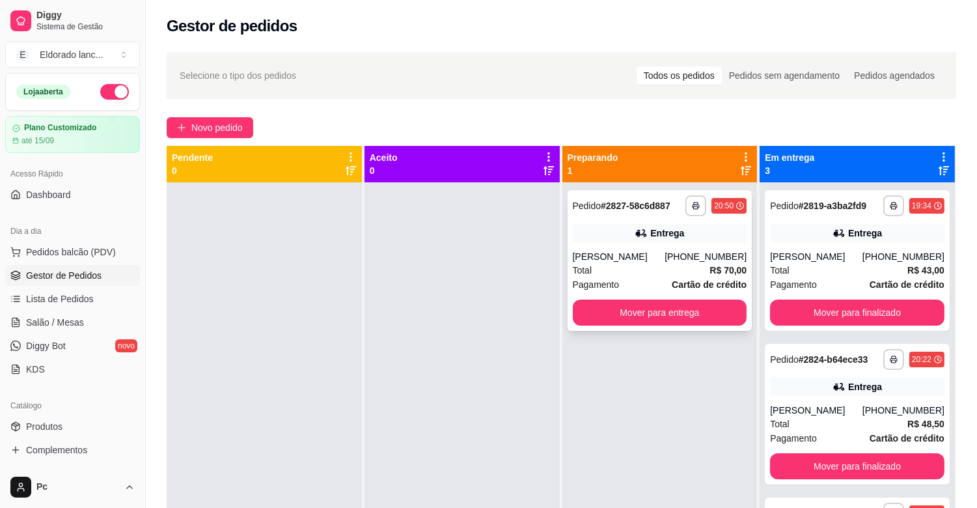
click at [664, 275] on div "Total R$ 70,00" at bounding box center [660, 270] width 174 height 14
click at [690, 318] on button "Mover para entrega" at bounding box center [659, 312] width 169 height 25
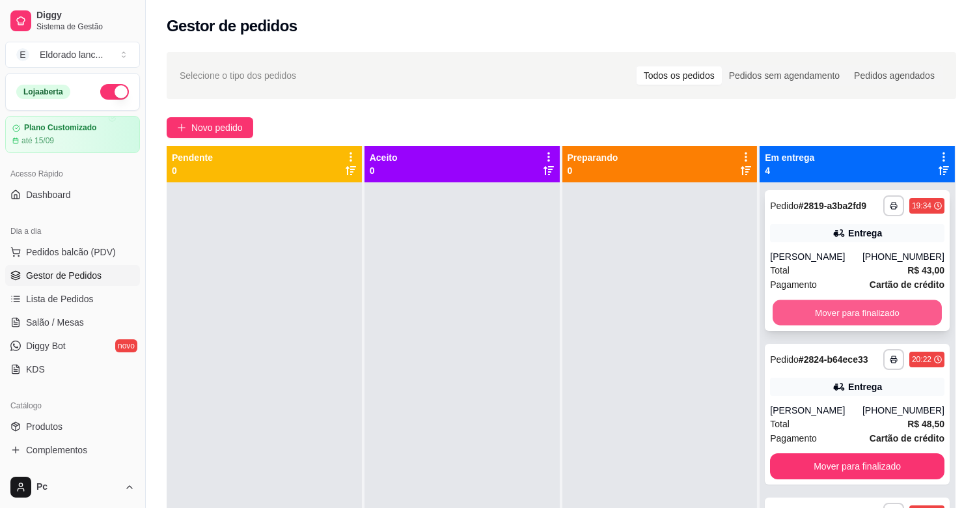
click at [866, 323] on button "Mover para finalizado" at bounding box center [856, 312] width 169 height 25
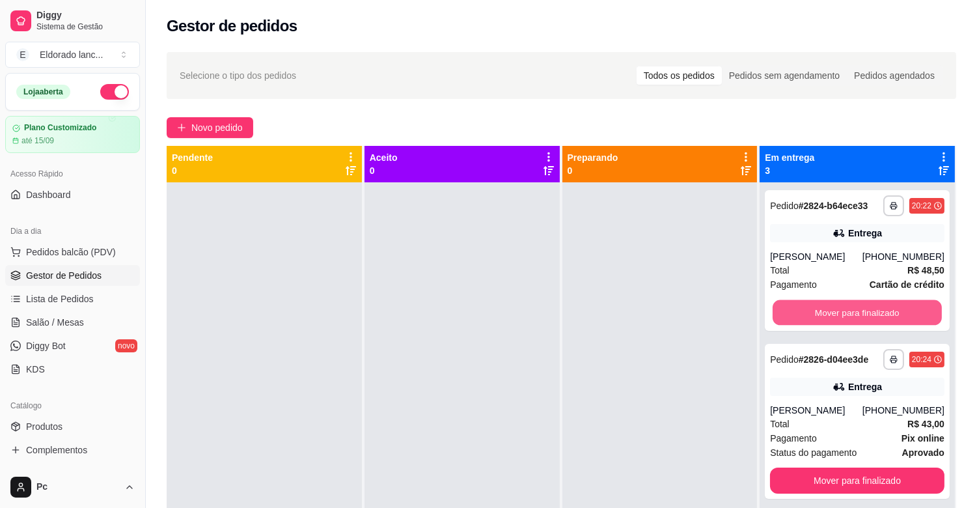
click at [866, 323] on button "Mover para finalizado" at bounding box center [856, 312] width 169 height 25
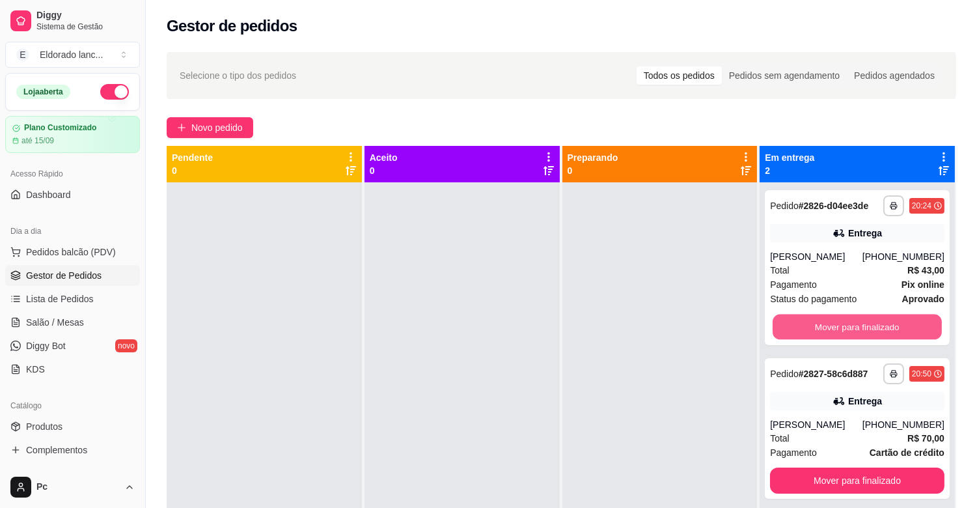
click at [866, 323] on button "Mover para finalizado" at bounding box center [856, 326] width 169 height 25
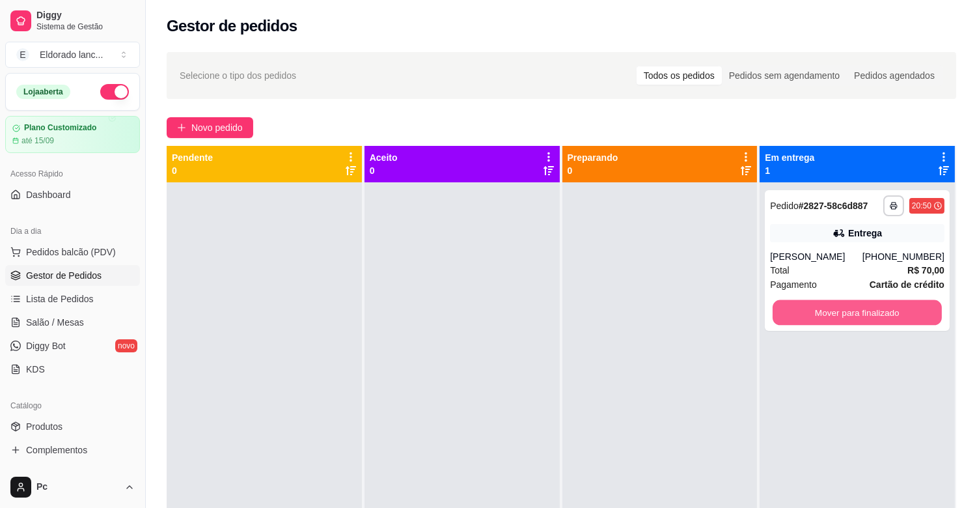
click at [866, 323] on button "Mover para finalizado" at bounding box center [856, 312] width 169 height 25
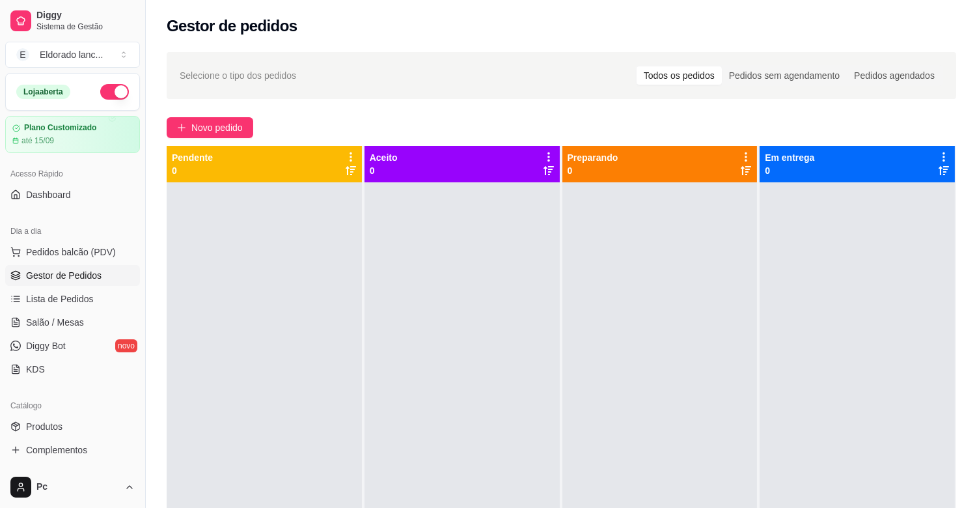
click at [119, 96] on div "Loja aberta" at bounding box center [72, 92] width 133 height 36
click at [108, 95] on button "button" at bounding box center [114, 92] width 29 height 16
